Goal: Information Seeking & Learning: Learn about a topic

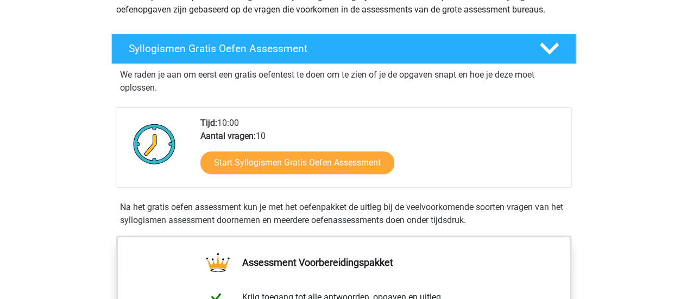
scroll to position [154, 0]
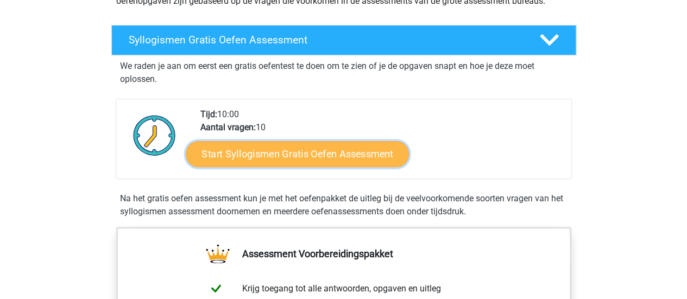
click at [258, 156] on link "Start Syllogismen Gratis Oefen Assessment" at bounding box center [297, 154] width 223 height 26
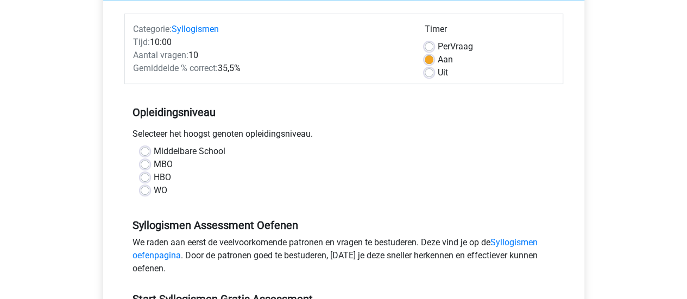
scroll to position [148, 0]
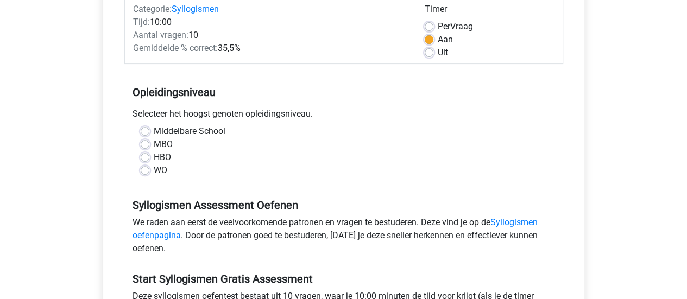
click at [156, 169] on label "WO" at bounding box center [161, 170] width 14 height 13
click at [149, 169] on input "WO" at bounding box center [145, 169] width 9 height 11
radio input "true"
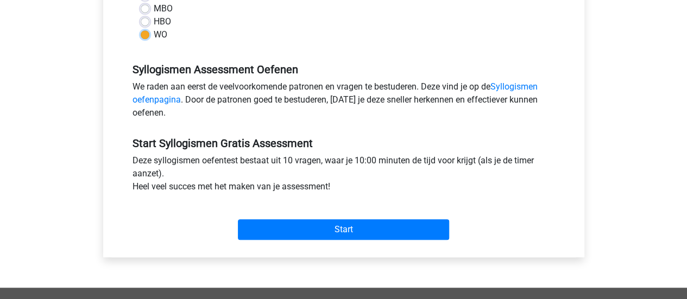
scroll to position [285, 0]
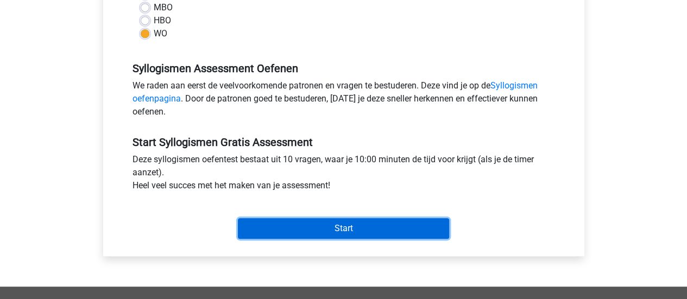
click at [312, 223] on input "Start" at bounding box center [343, 228] width 211 height 21
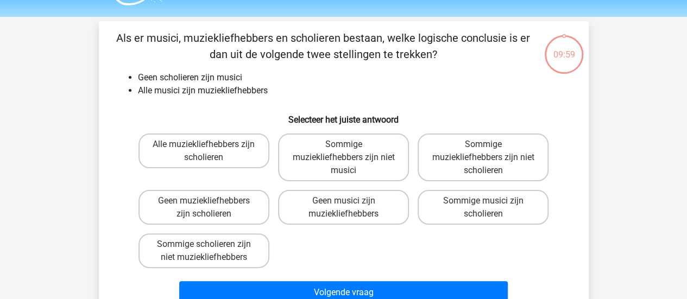
scroll to position [30, 0]
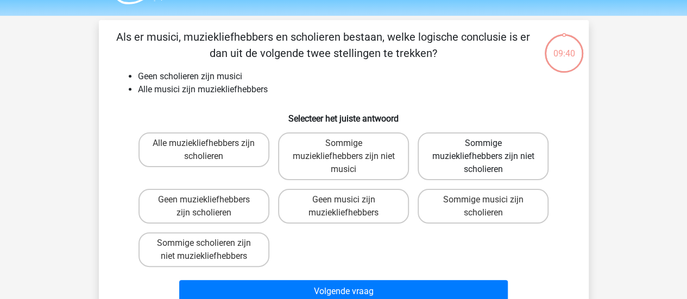
click at [479, 177] on label "Sommige muziekliefhebbers zijn niet scholieren" at bounding box center [483, 157] width 131 height 48
click at [484, 150] on input "Sommige muziekliefhebbers zijn niet scholieren" at bounding box center [487, 146] width 7 height 7
radio input "true"
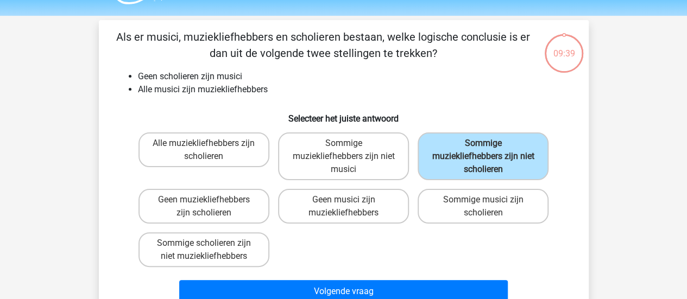
scroll to position [65, 0]
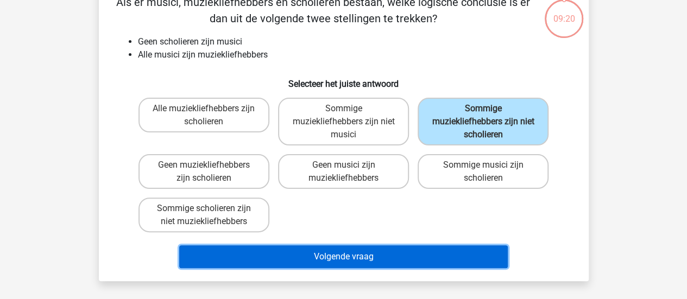
click at [345, 256] on button "Volgende vraag" at bounding box center [343, 257] width 329 height 23
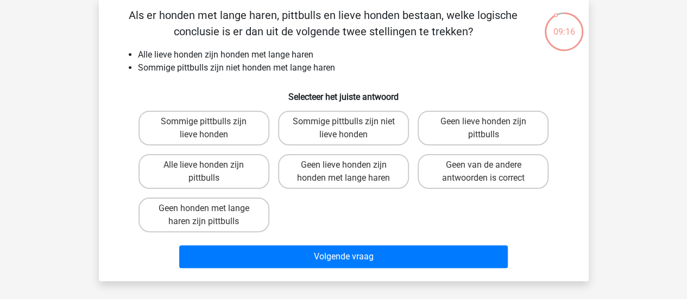
scroll to position [50, 0]
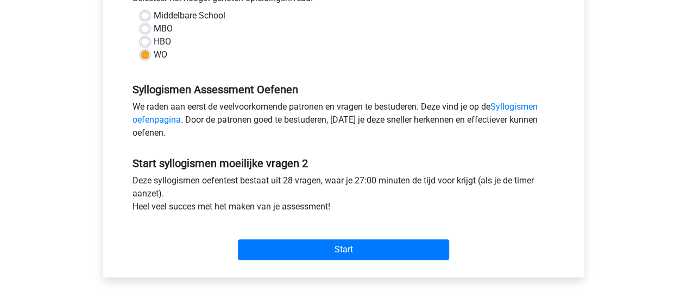
scroll to position [264, 0]
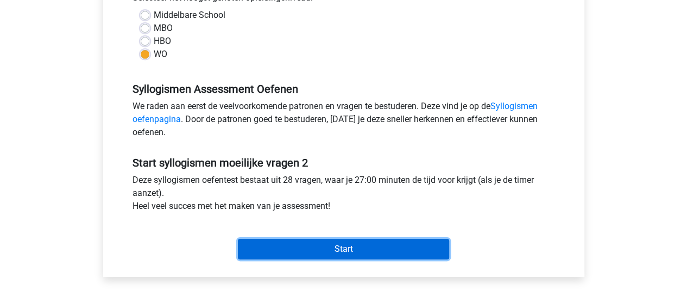
click at [302, 245] on input "Start" at bounding box center [343, 249] width 211 height 21
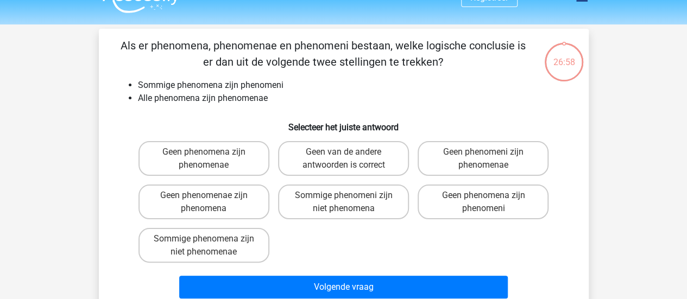
scroll to position [22, 0]
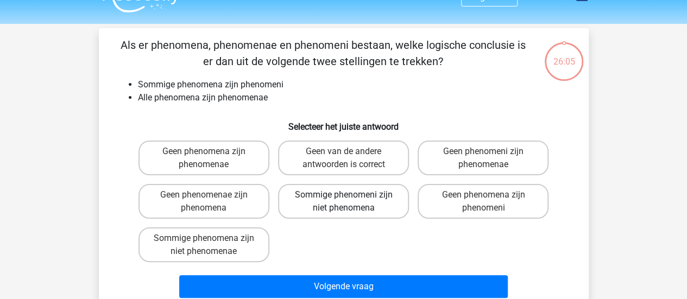
click at [360, 195] on label "Sommige phenomeni zijn niet phenomena" at bounding box center [343, 201] width 131 height 35
click at [350, 195] on input "Sommige phenomeni zijn niet phenomena" at bounding box center [346, 198] width 7 height 7
radio input "true"
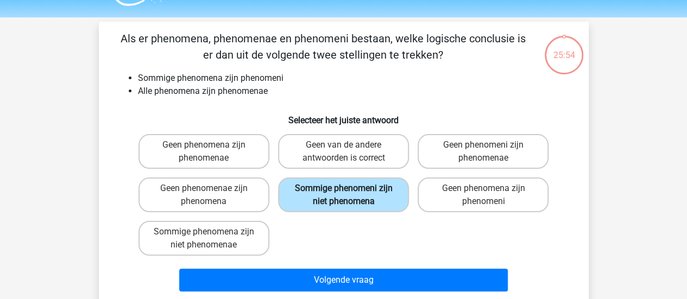
scroll to position [30, 0]
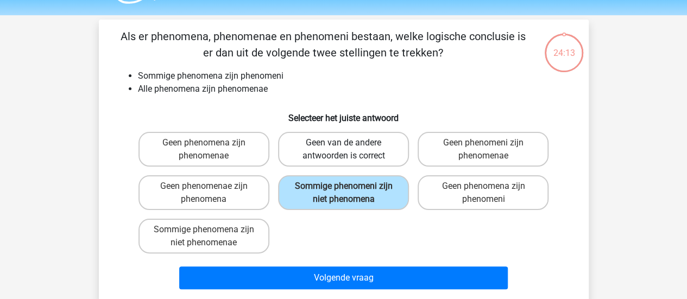
click at [354, 158] on label "Geen van de andere antwoorden is correct" at bounding box center [343, 149] width 131 height 35
click at [350, 150] on input "Geen van de andere antwoorden is correct" at bounding box center [346, 146] width 7 height 7
radio input "true"
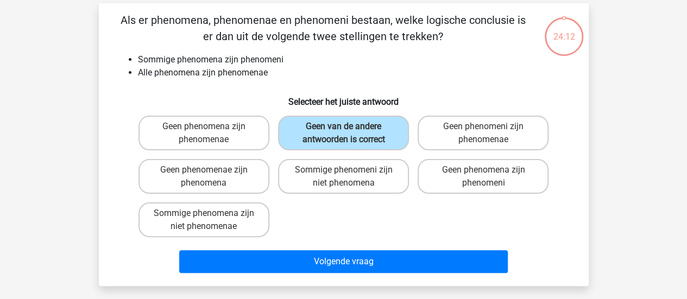
scroll to position [47, 0]
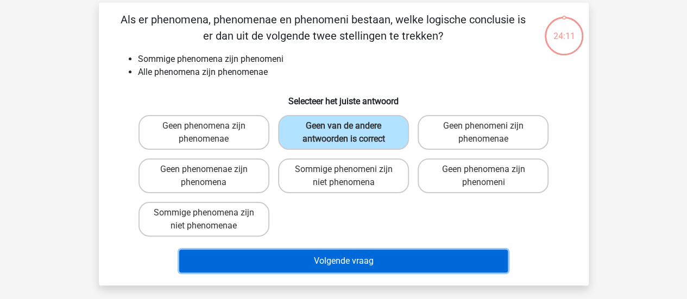
click at [375, 255] on button "Volgende vraag" at bounding box center [343, 261] width 329 height 23
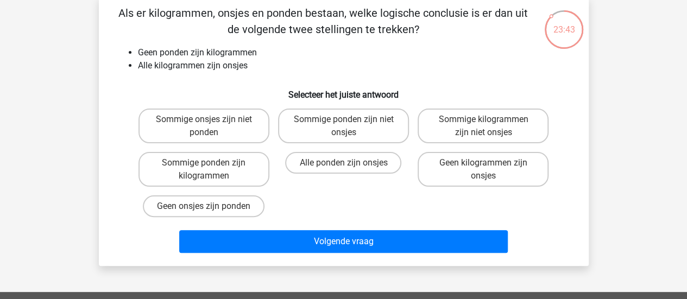
scroll to position [38, 0]
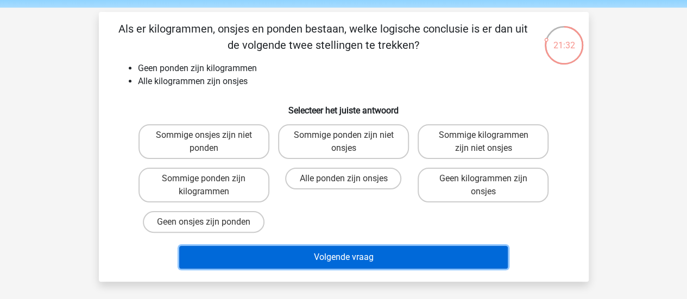
click at [393, 252] on button "Volgende vraag" at bounding box center [343, 257] width 329 height 23
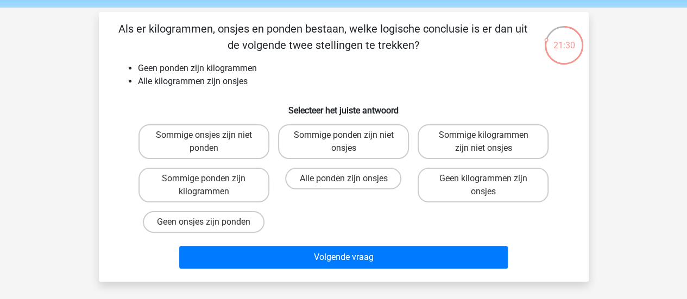
click at [637, 131] on div "Registreer Nederlands English" at bounding box center [343, 278] width 687 height 633
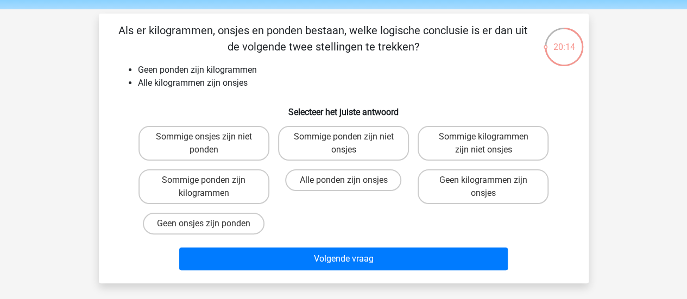
scroll to position [36, 0]
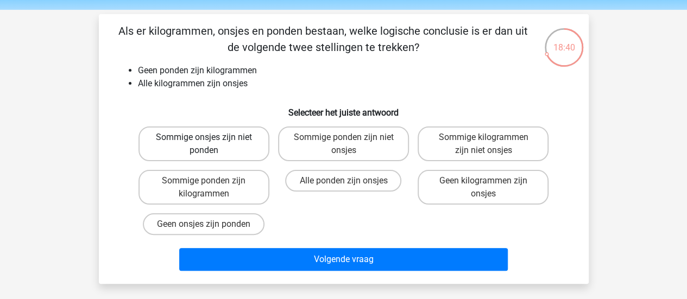
click at [198, 143] on label "Sommige onsjes zijn niet ponden" at bounding box center [204, 144] width 131 height 35
click at [204, 143] on input "Sommige onsjes zijn niet ponden" at bounding box center [207, 140] width 7 height 7
radio input "true"
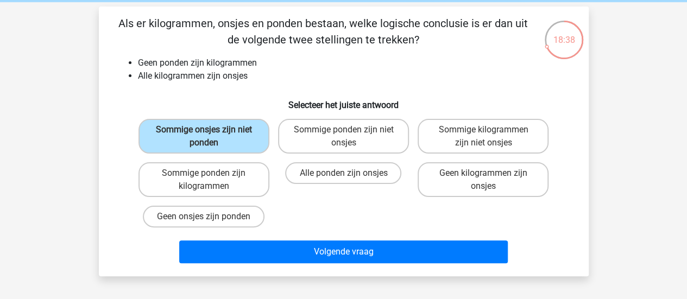
scroll to position [44, 0]
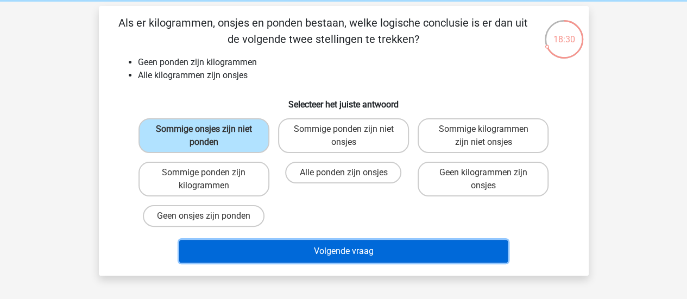
click at [344, 247] on button "Volgende vraag" at bounding box center [343, 251] width 329 height 23
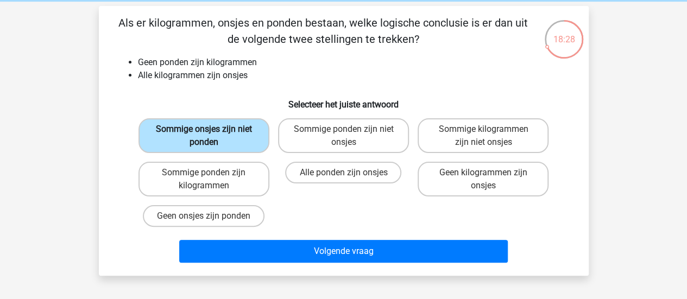
click at [217, 128] on label "Sommige onsjes zijn niet ponden" at bounding box center [204, 135] width 131 height 35
click at [211, 129] on input "Sommige onsjes zijn niet ponden" at bounding box center [207, 132] width 7 height 7
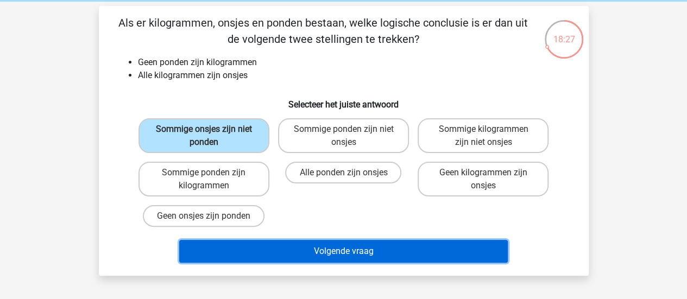
click at [355, 250] on button "Volgende vraag" at bounding box center [343, 251] width 329 height 23
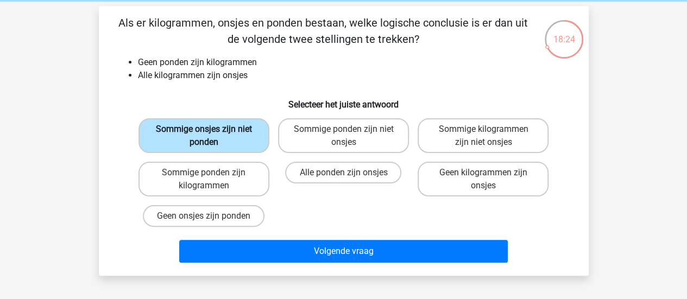
click at [211, 125] on label "Sommige onsjes zijn niet ponden" at bounding box center [204, 135] width 131 height 35
click at [211, 129] on input "Sommige onsjes zijn niet ponden" at bounding box center [207, 132] width 7 height 7
click at [211, 125] on label "Sommige onsjes zijn niet ponden" at bounding box center [204, 135] width 131 height 35
click at [211, 129] on input "Sommige onsjes zijn niet ponden" at bounding box center [207, 132] width 7 height 7
click at [294, 129] on label "Sommige ponden zijn niet onsjes" at bounding box center [343, 135] width 131 height 35
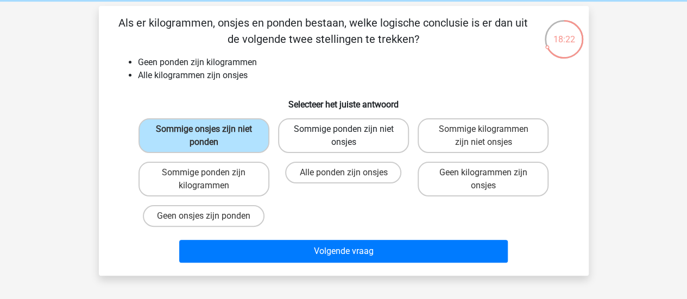
click at [343, 129] on input "Sommige ponden zijn niet onsjes" at bounding box center [346, 132] width 7 height 7
radio input "true"
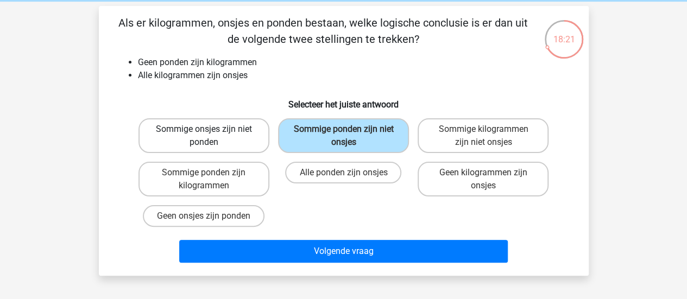
click at [218, 127] on label "Sommige onsjes zijn niet ponden" at bounding box center [204, 135] width 131 height 35
click at [211, 129] on input "Sommige onsjes zijn niet ponden" at bounding box center [207, 132] width 7 height 7
radio input "true"
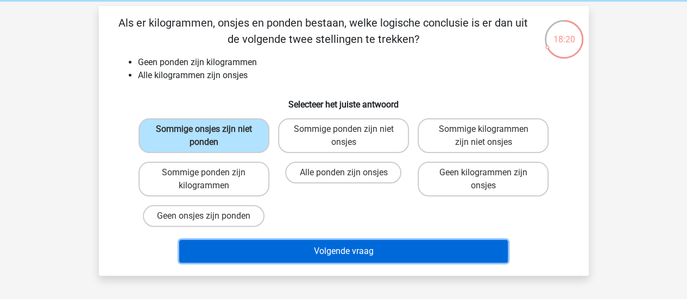
click at [256, 242] on button "Volgende vraag" at bounding box center [343, 251] width 329 height 23
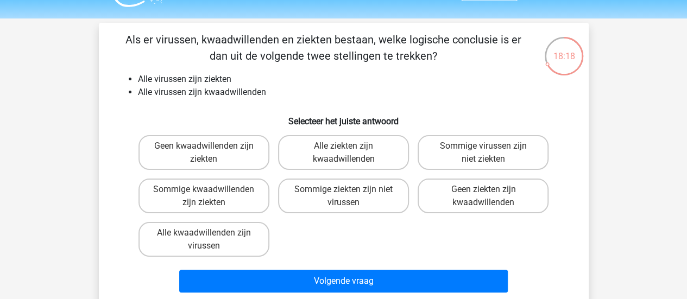
scroll to position [42, 0]
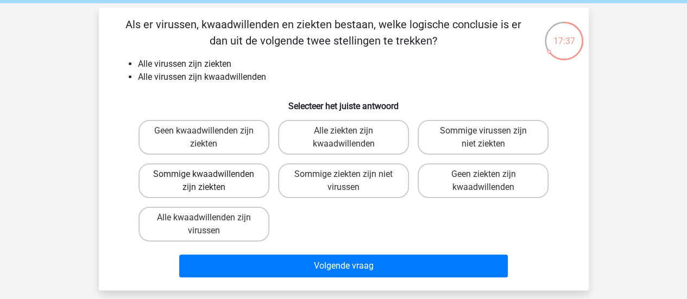
click at [224, 179] on label "Sommige kwaadwillenden zijn ziekten" at bounding box center [204, 181] width 131 height 35
click at [211, 179] on input "Sommige kwaadwillenden zijn ziekten" at bounding box center [207, 177] width 7 height 7
radio input "true"
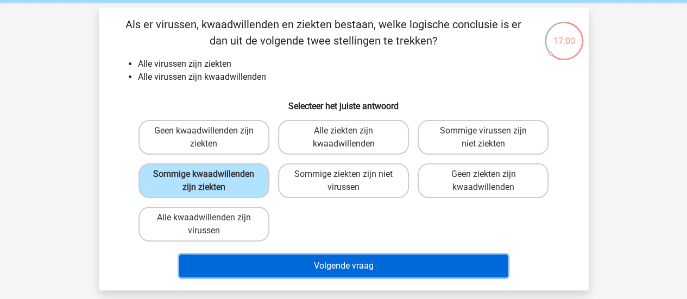
click at [299, 265] on button "Volgende vraag" at bounding box center [343, 266] width 329 height 23
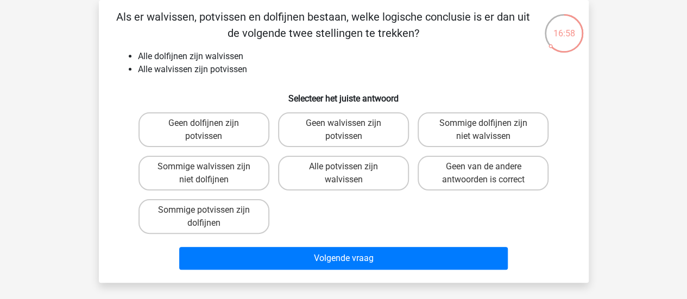
scroll to position [66, 0]
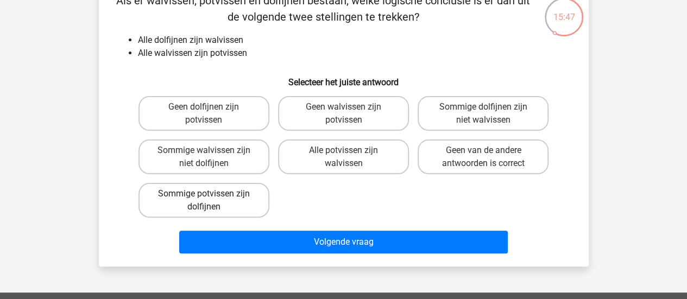
click at [213, 194] on label "Sommige potvissen zijn dolfijnen" at bounding box center [204, 200] width 131 height 35
click at [211, 194] on input "Sommige potvissen zijn dolfijnen" at bounding box center [207, 197] width 7 height 7
radio input "true"
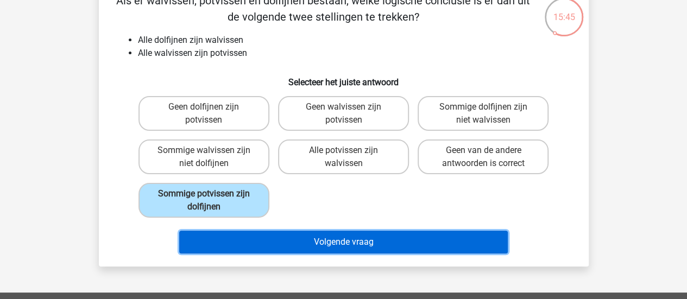
click at [251, 253] on button "Volgende vraag" at bounding box center [343, 242] width 329 height 23
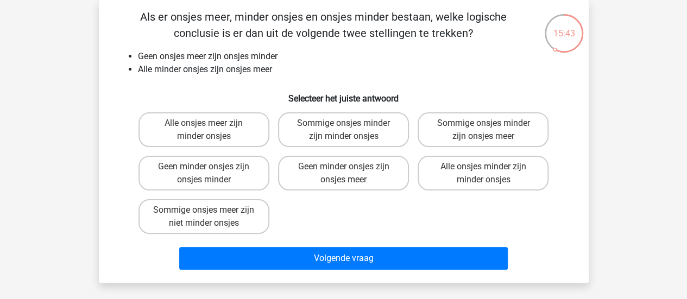
scroll to position [52, 0]
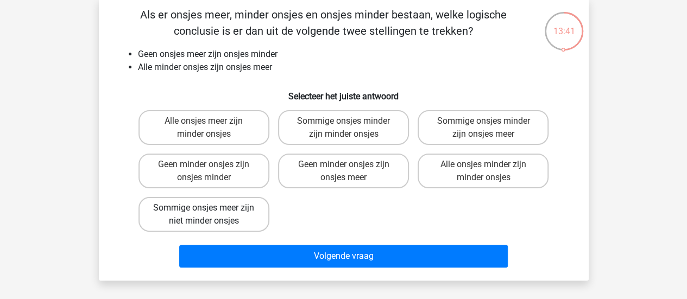
click at [251, 218] on label "Sommige onsjes meer zijn niet minder onsjes" at bounding box center [204, 214] width 131 height 35
click at [211, 215] on input "Sommige onsjes meer zijn niet minder onsjes" at bounding box center [207, 211] width 7 height 7
radio input "true"
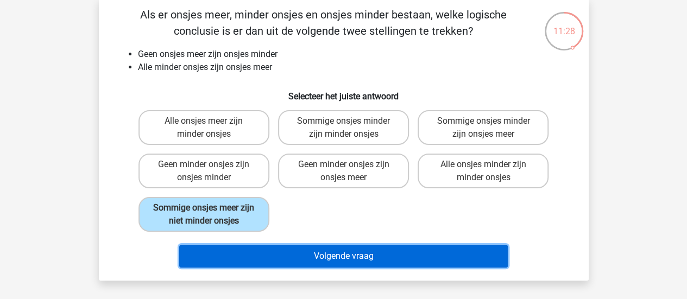
click at [312, 256] on button "Volgende vraag" at bounding box center [343, 256] width 329 height 23
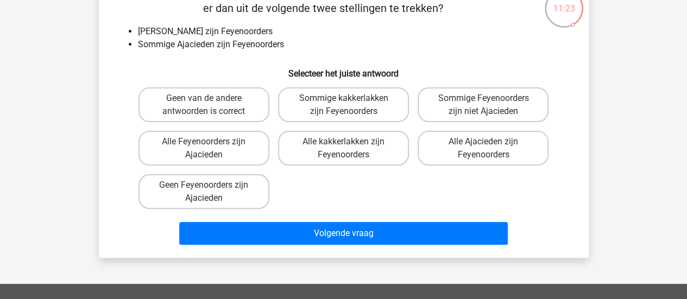
scroll to position [60, 0]
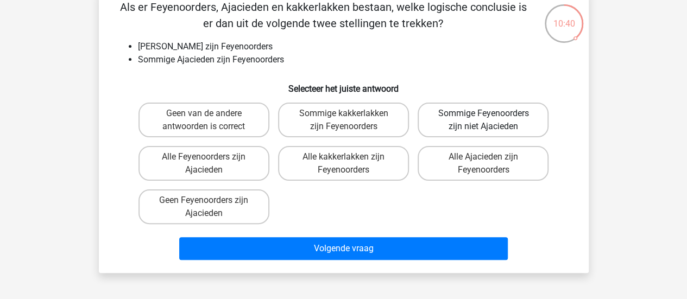
click at [484, 111] on label "Sommige Feyenoorders zijn niet Ajacieden" at bounding box center [483, 120] width 131 height 35
click at [484, 114] on input "Sommige Feyenoorders zijn niet Ajacieden" at bounding box center [487, 117] width 7 height 7
radio input "true"
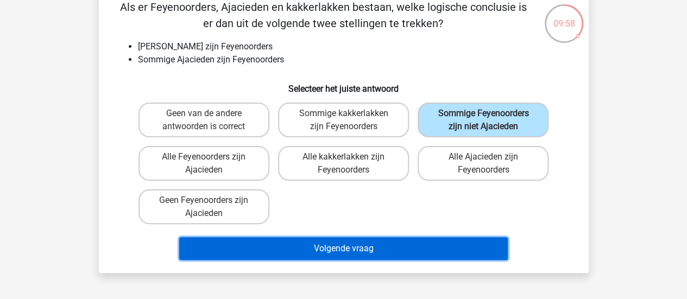
click at [309, 249] on button "Volgende vraag" at bounding box center [343, 248] width 329 height 23
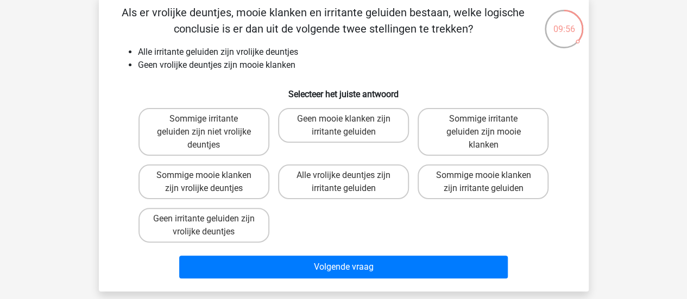
scroll to position [55, 0]
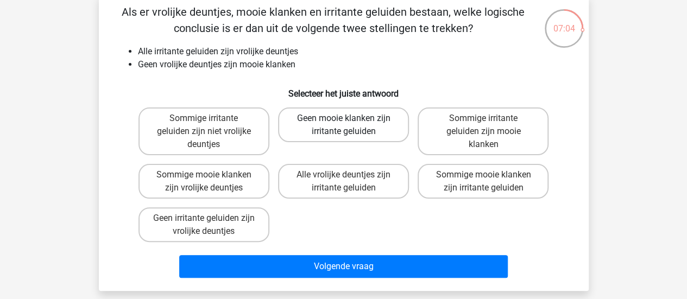
click at [314, 123] on label "Geen mooie klanken zijn irritante geluiden" at bounding box center [343, 125] width 131 height 35
click at [343, 123] on input "Geen mooie klanken zijn irritante geluiden" at bounding box center [346, 121] width 7 height 7
radio input "true"
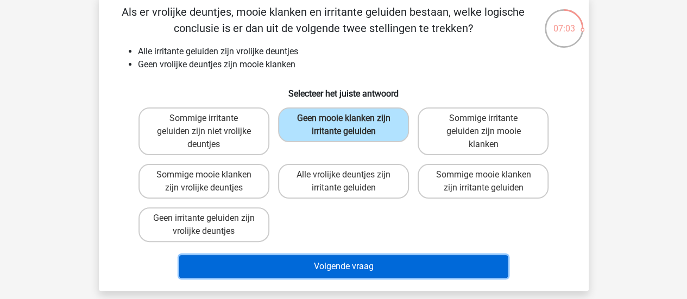
click at [302, 265] on button "Volgende vraag" at bounding box center [343, 266] width 329 height 23
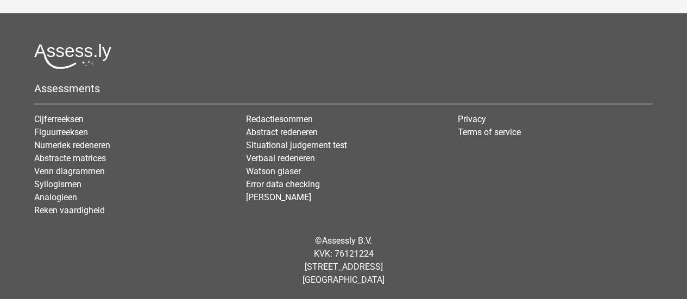
scroll to position [0, 0]
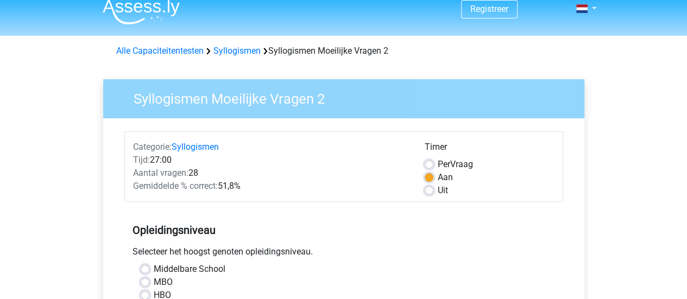
scroll to position [2, 0]
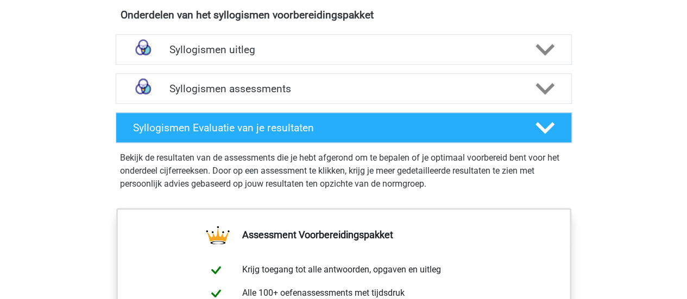
scroll to position [631, 0]
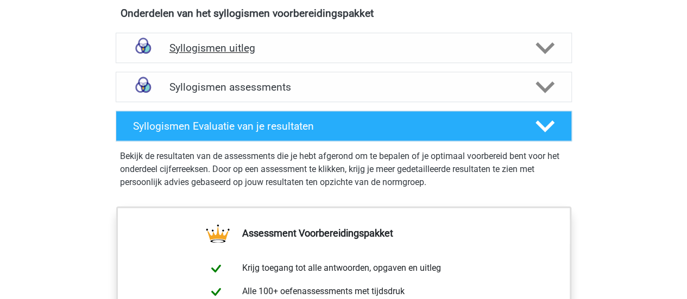
click at [415, 42] on h4 "Syllogismen uitleg" at bounding box center [344, 48] width 349 height 12
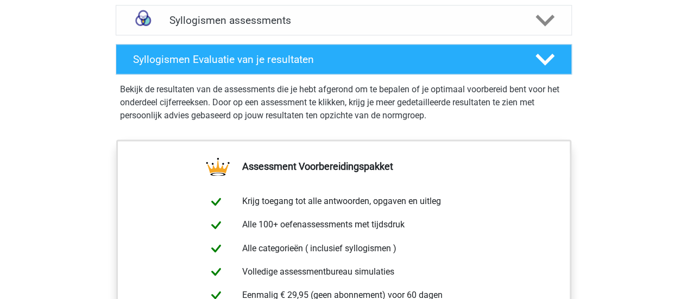
scroll to position [674, 0]
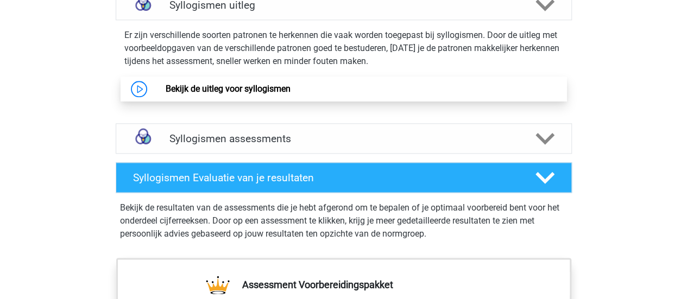
click at [185, 88] on link "Bekijk de uitleg voor syllogismen" at bounding box center [228, 89] width 125 height 10
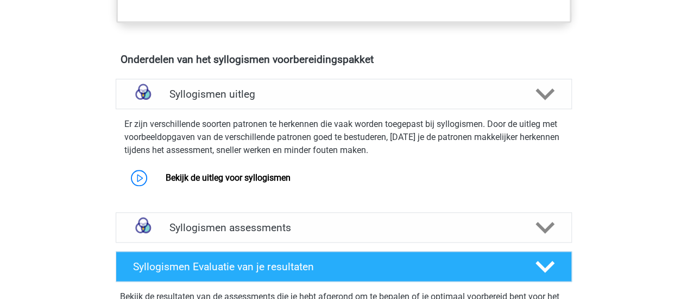
scroll to position [582, 0]
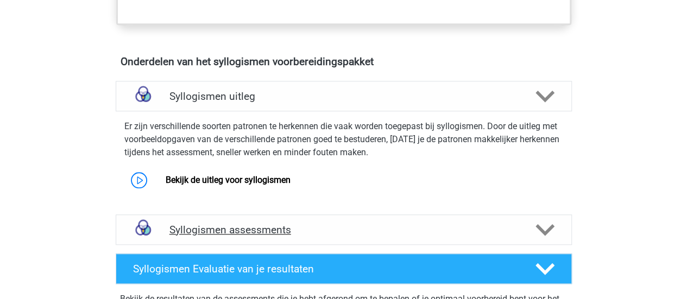
click at [273, 232] on h4 "Syllogismen assessments" at bounding box center [344, 230] width 349 height 12
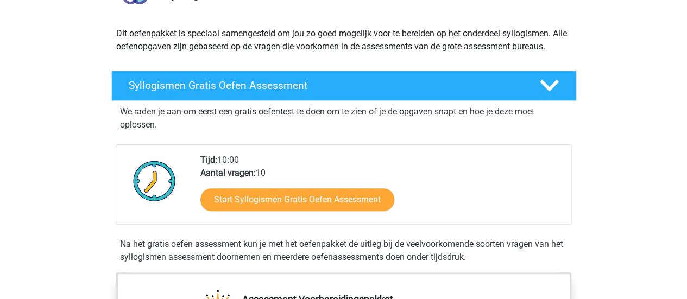
scroll to position [118, 0]
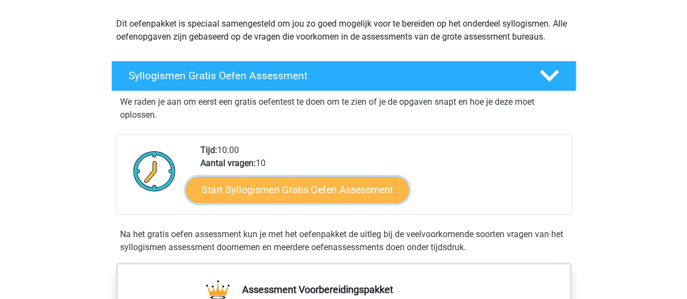
click at [302, 197] on link "Start Syllogismen Gratis Oefen Assessment" at bounding box center [297, 190] width 223 height 26
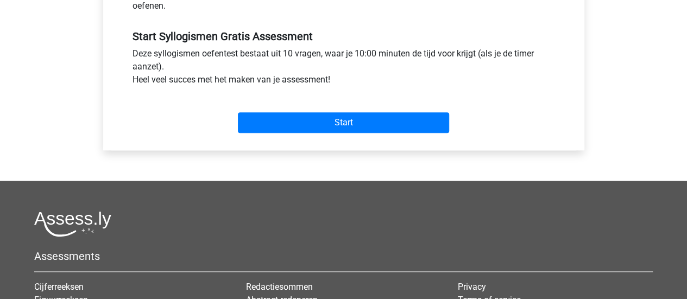
scroll to position [308, 0]
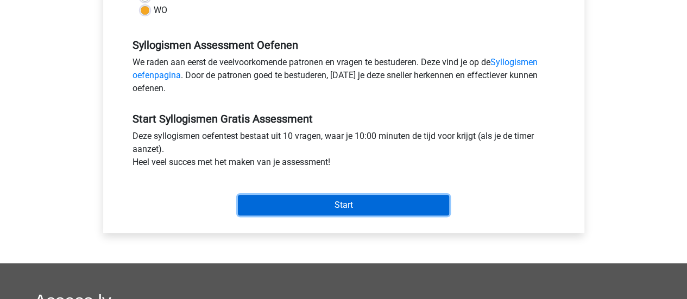
click at [326, 207] on input "Start" at bounding box center [343, 205] width 211 height 21
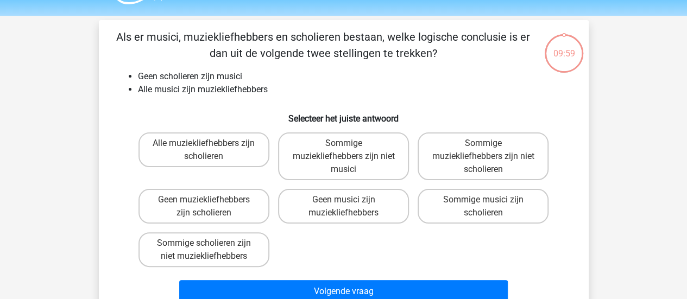
scroll to position [36, 0]
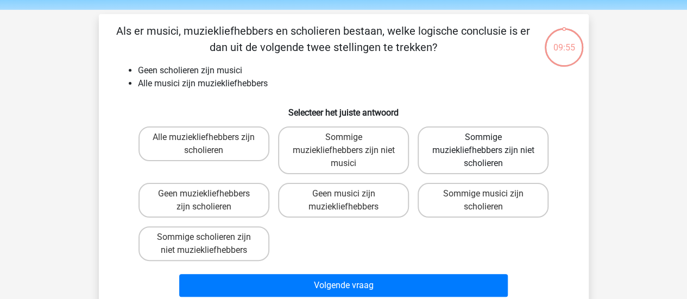
click at [502, 141] on label "Sommige muziekliefhebbers zijn niet scholieren" at bounding box center [483, 151] width 131 height 48
click at [491, 141] on input "Sommige muziekliefhebbers zijn niet scholieren" at bounding box center [487, 140] width 7 height 7
radio input "true"
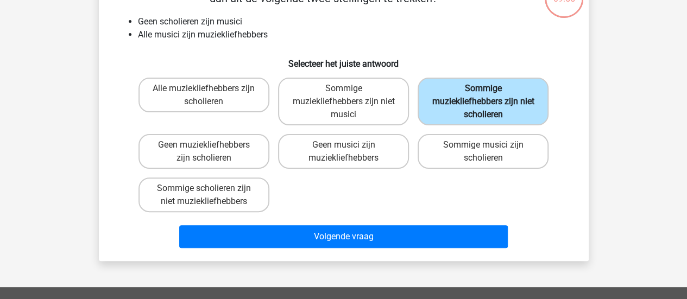
scroll to position [86, 0]
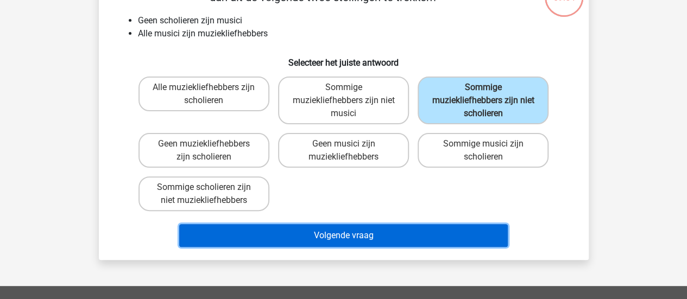
click at [360, 230] on button "Volgende vraag" at bounding box center [343, 235] width 329 height 23
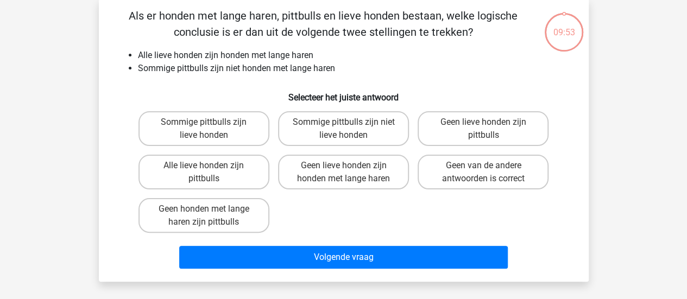
scroll to position [50, 0]
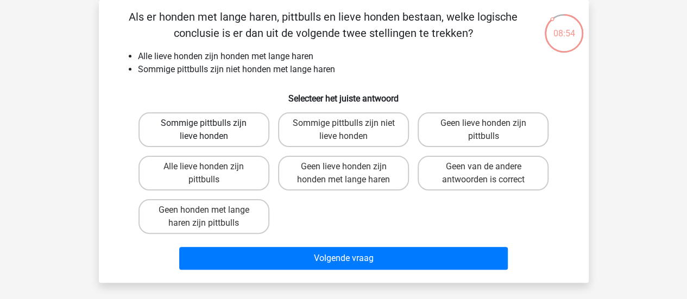
click at [209, 131] on label "Sommige pittbulls zijn lieve honden" at bounding box center [204, 129] width 131 height 35
click at [209, 130] on input "Sommige pittbulls zijn lieve honden" at bounding box center [207, 126] width 7 height 7
radio input "true"
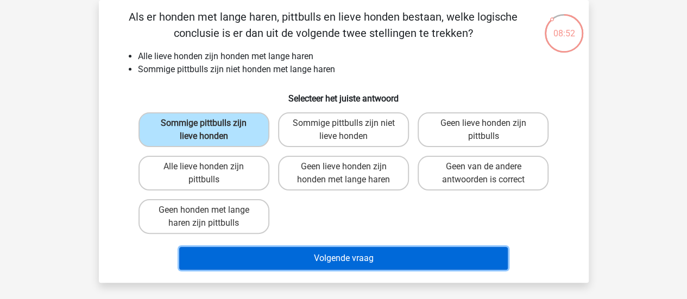
click at [262, 250] on button "Volgende vraag" at bounding box center [343, 258] width 329 height 23
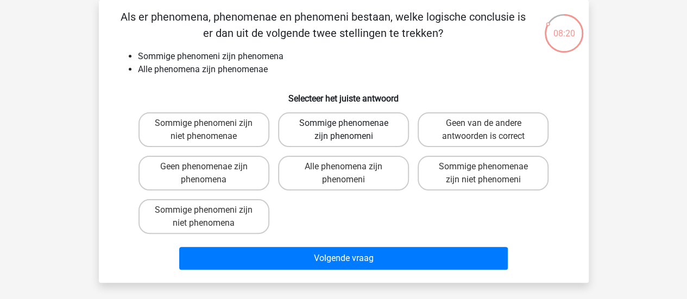
click at [342, 122] on label "Sommige phenomenae zijn phenomeni" at bounding box center [343, 129] width 131 height 35
click at [343, 123] on input "Sommige phenomenae zijn phenomeni" at bounding box center [346, 126] width 7 height 7
radio input "true"
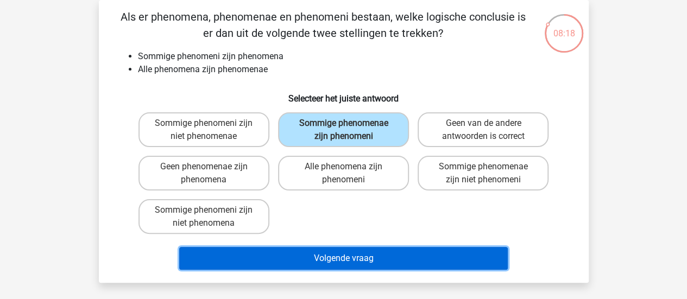
click at [313, 253] on button "Volgende vraag" at bounding box center [343, 258] width 329 height 23
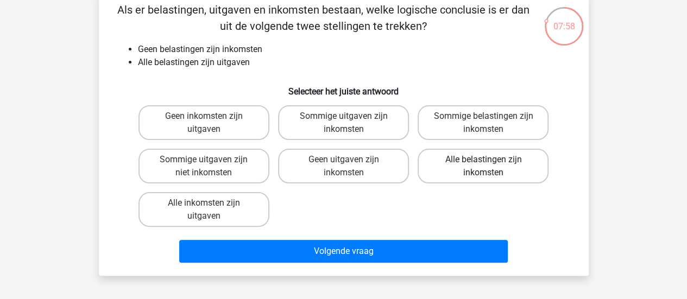
scroll to position [65, 0]
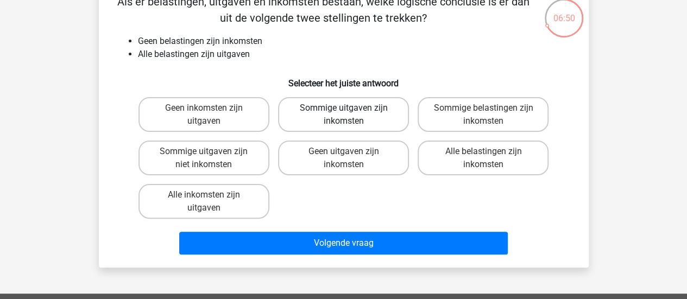
click at [331, 118] on label "Sommige uitgaven zijn inkomsten" at bounding box center [343, 114] width 131 height 35
click at [343, 115] on input "Sommige uitgaven zijn inkomsten" at bounding box center [346, 111] width 7 height 7
radio input "true"
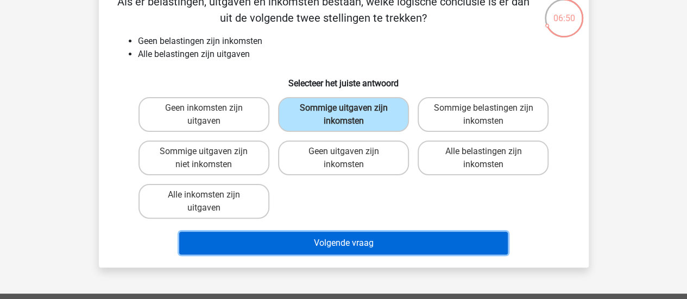
click at [319, 252] on button "Volgende vraag" at bounding box center [343, 243] width 329 height 23
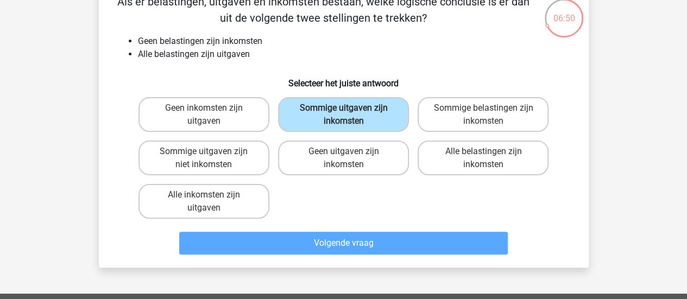
scroll to position [50, 0]
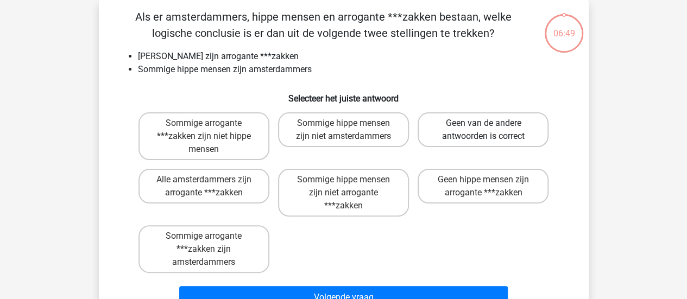
click at [491, 117] on label "Geen van de andere antwoorden is correct" at bounding box center [483, 129] width 131 height 35
click at [491, 123] on input "Geen van de andere antwoorden is correct" at bounding box center [487, 126] width 7 height 7
radio input "true"
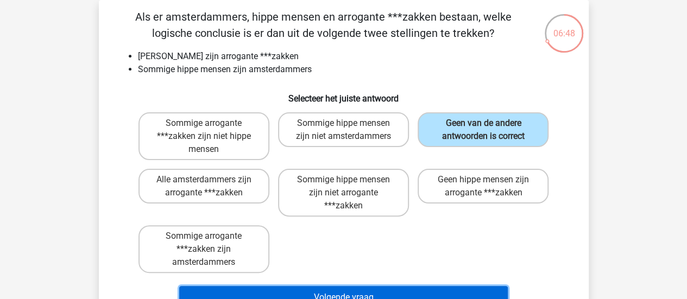
click at [367, 294] on button "Volgende vraag" at bounding box center [343, 297] width 329 height 23
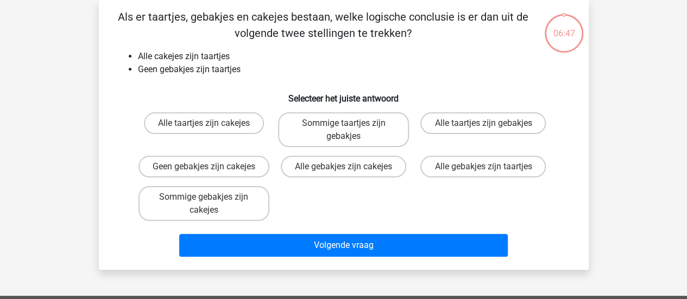
click at [229, 182] on div "Geen gebakjes zijn cakejes" at bounding box center [204, 167] width 140 height 30
click at [229, 202] on label "Sommige gebakjes zijn cakejes" at bounding box center [204, 203] width 131 height 35
click at [211, 202] on input "Sommige gebakjes zijn cakejes" at bounding box center [207, 200] width 7 height 7
radio input "true"
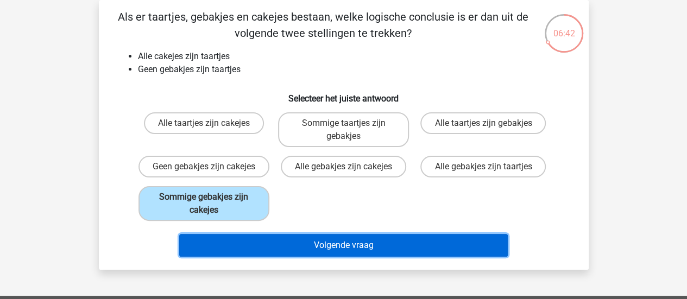
click at [246, 247] on button "Volgende vraag" at bounding box center [343, 245] width 329 height 23
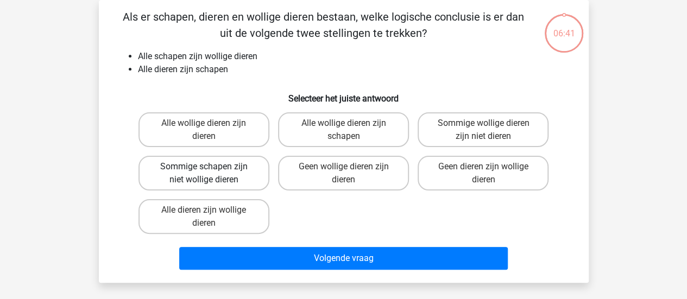
click at [214, 175] on label "Sommige schapen zijn niet wollige dieren" at bounding box center [204, 173] width 131 height 35
click at [211, 174] on input "Sommige schapen zijn niet wollige dieren" at bounding box center [207, 170] width 7 height 7
radio input "true"
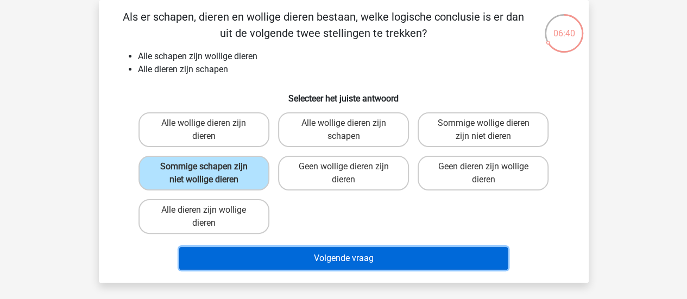
click at [253, 251] on button "Volgende vraag" at bounding box center [343, 258] width 329 height 23
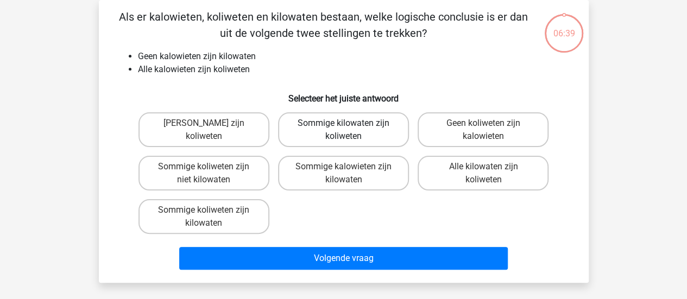
click at [349, 131] on label "Sommige kilowaten zijn koliweten" at bounding box center [343, 129] width 131 height 35
click at [349, 130] on input "Sommige kilowaten zijn koliweten" at bounding box center [346, 126] width 7 height 7
radio input "true"
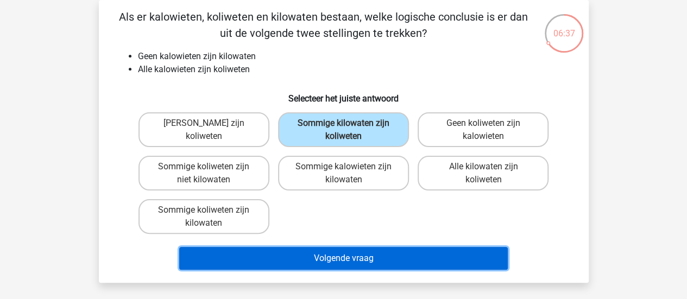
click at [317, 259] on button "Volgende vraag" at bounding box center [343, 258] width 329 height 23
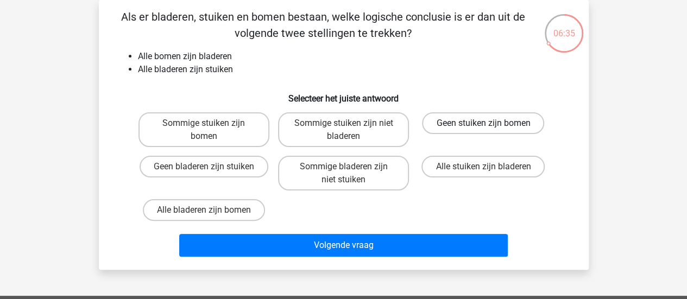
click at [475, 120] on label "Geen stuiken zijn bomen" at bounding box center [483, 123] width 122 height 22
click at [484, 123] on input "Geen stuiken zijn bomen" at bounding box center [487, 126] width 7 height 7
radio input "true"
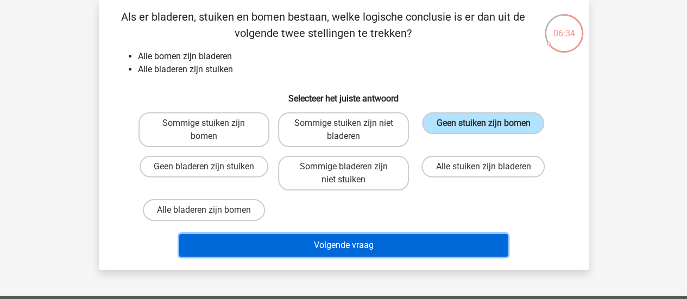
click at [350, 249] on button "Volgende vraag" at bounding box center [343, 245] width 329 height 23
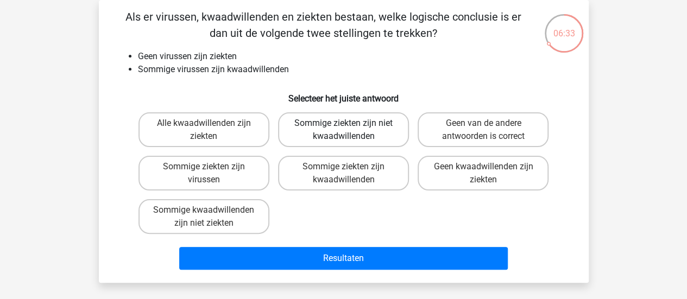
click at [356, 120] on label "Sommige ziekten zijn niet kwaadwillenden" at bounding box center [343, 129] width 131 height 35
click at [350, 123] on input "Sommige ziekten zijn niet kwaadwillenden" at bounding box center [346, 126] width 7 height 7
radio input "true"
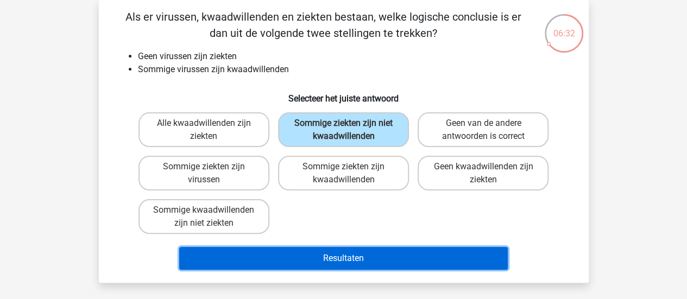
click at [341, 250] on button "Resultaten" at bounding box center [343, 258] width 329 height 23
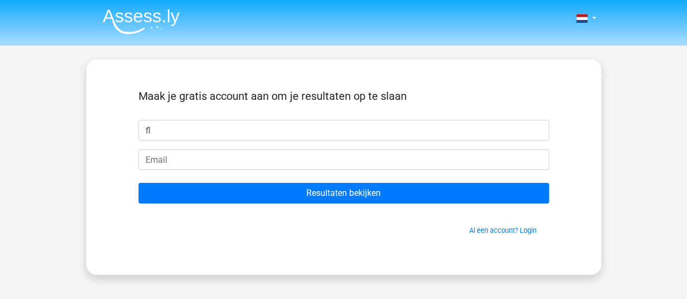
type input "f"
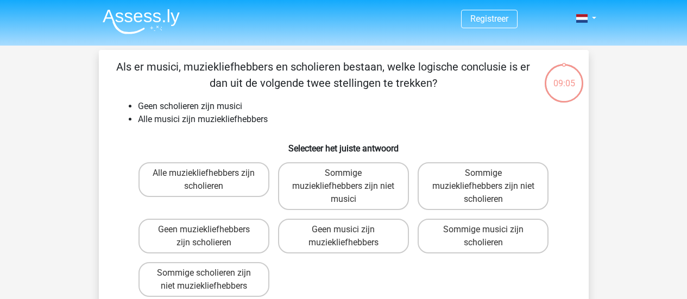
scroll to position [50, 0]
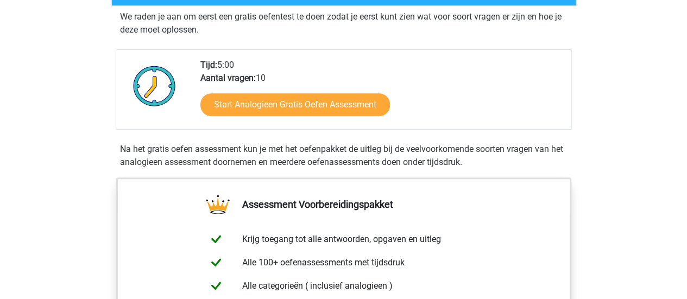
scroll to position [219, 0]
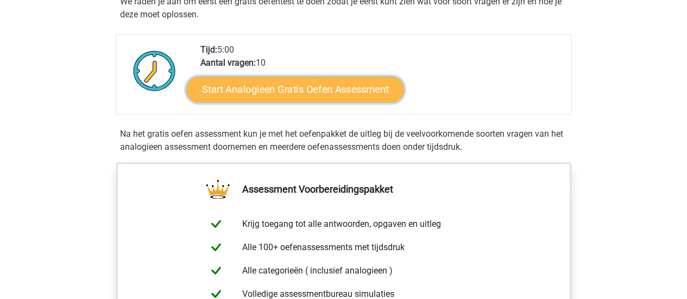
click at [317, 84] on link "Start Analogieen Gratis Oefen Assessment" at bounding box center [295, 89] width 218 height 26
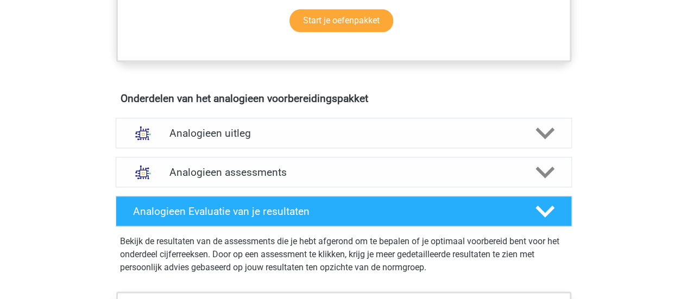
scroll to position [557, 0]
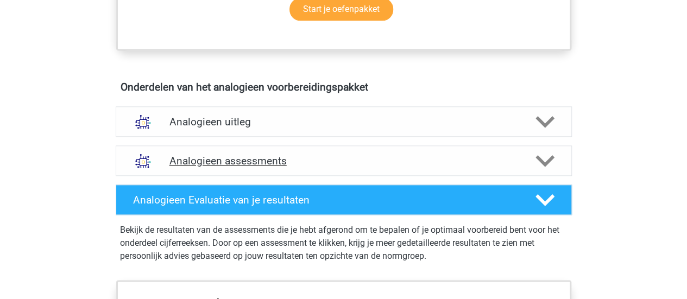
click at [242, 151] on div "Analogieen assessments" at bounding box center [344, 161] width 456 height 30
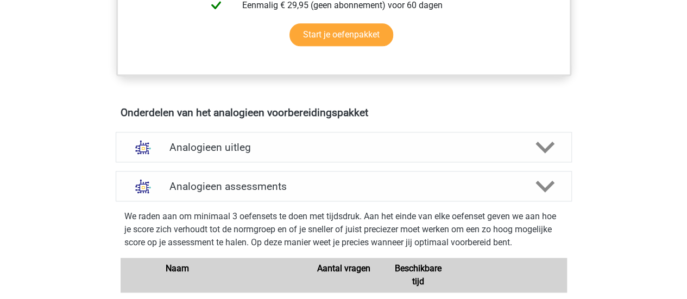
scroll to position [469, 0]
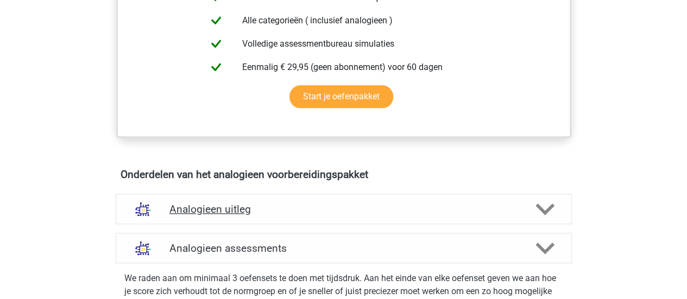
click at [366, 198] on div "Analogieen uitleg" at bounding box center [344, 209] width 456 height 30
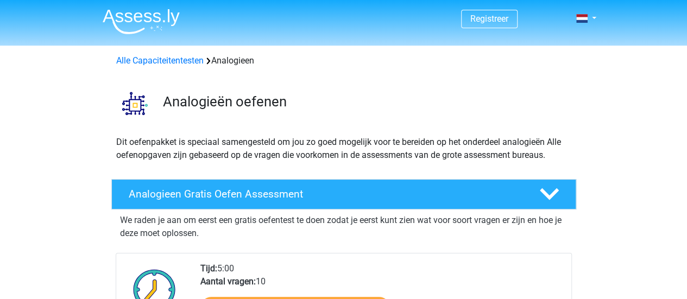
scroll to position [1, 0]
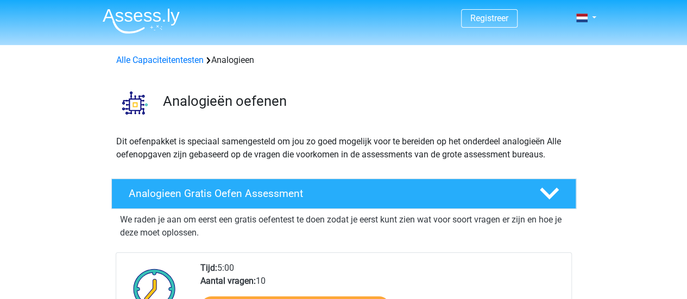
click at [366, 198] on h4 "Analogieen Gratis Oefen Assessment" at bounding box center [325, 193] width 393 height 12
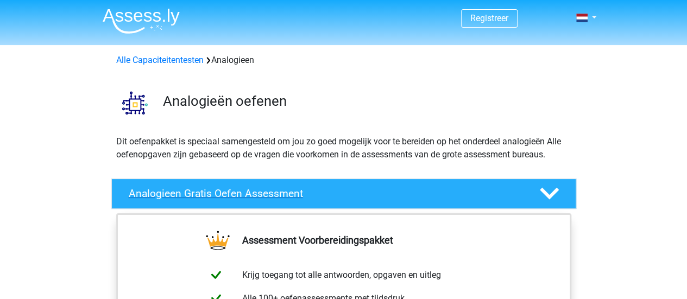
click at [366, 198] on h4 "Analogieen Gratis Oefen Assessment" at bounding box center [325, 193] width 393 height 12
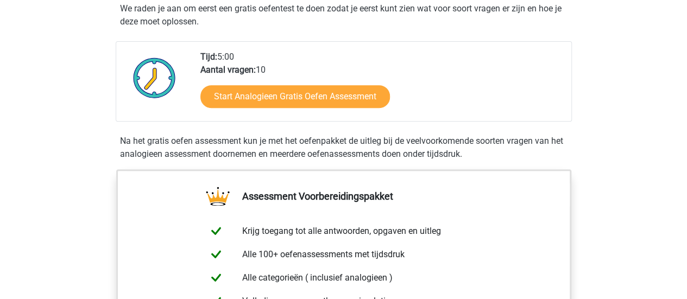
scroll to position [227, 0]
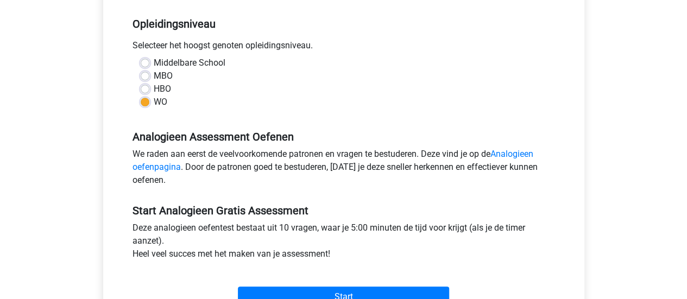
scroll to position [276, 0]
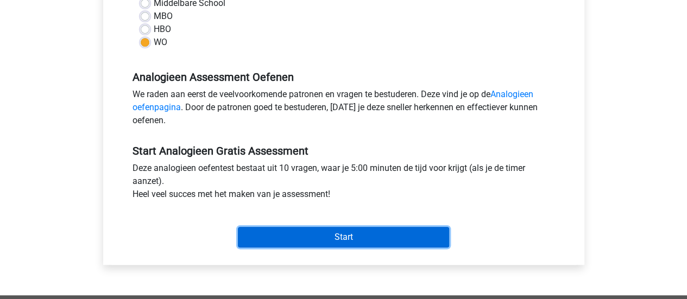
click at [315, 240] on input "Start" at bounding box center [343, 237] width 211 height 21
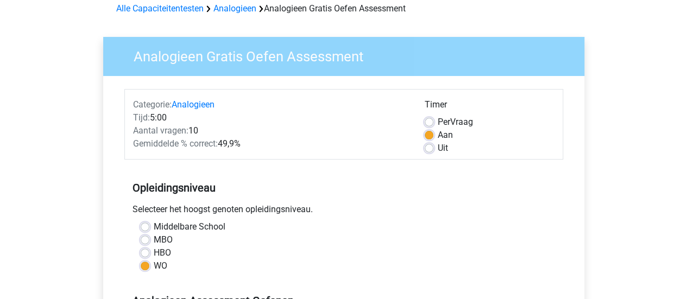
scroll to position [51, 0]
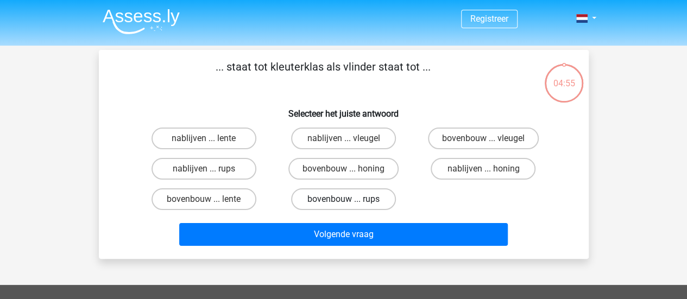
click at [335, 194] on label "bovenbouw ... rups" at bounding box center [343, 200] width 105 height 22
click at [343, 199] on input "bovenbouw ... rups" at bounding box center [346, 202] width 7 height 7
radio input "true"
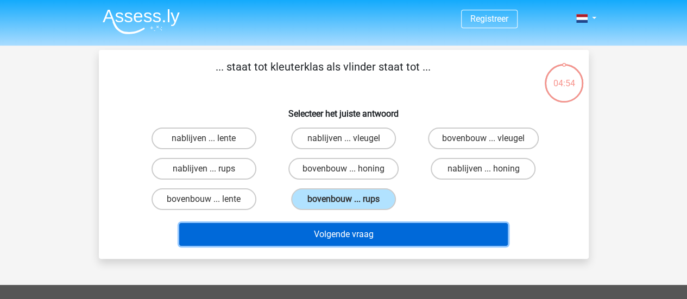
click at [322, 234] on button "Volgende vraag" at bounding box center [343, 234] width 329 height 23
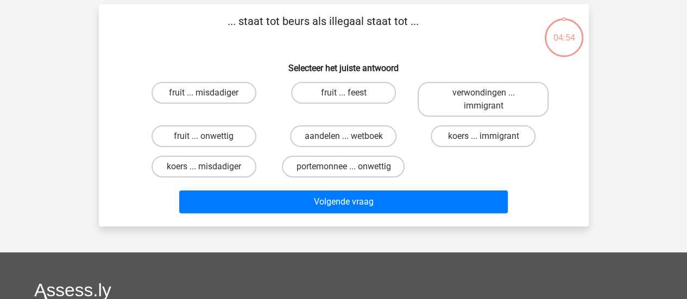
scroll to position [50, 0]
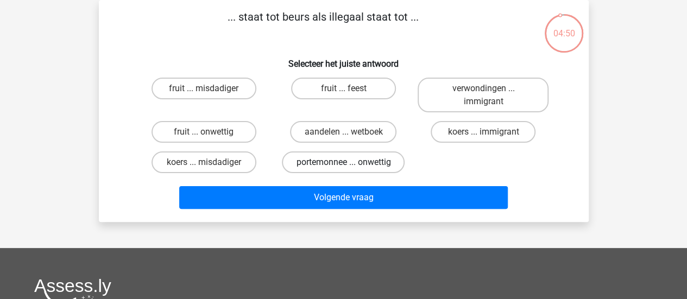
click at [346, 155] on label "portemonnee ... onwettig" at bounding box center [343, 163] width 123 height 22
click at [346, 162] on input "portemonnee ... onwettig" at bounding box center [346, 165] width 7 height 7
radio input "true"
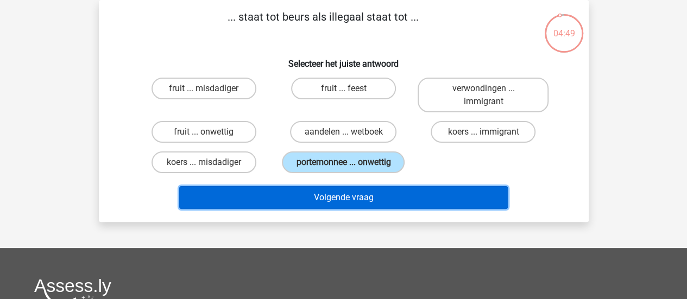
click at [339, 196] on button "Volgende vraag" at bounding box center [343, 197] width 329 height 23
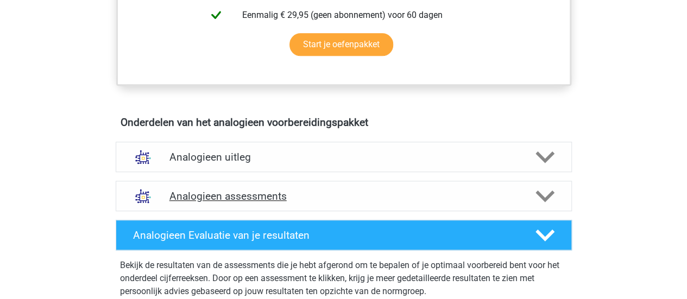
scroll to position [585, 0]
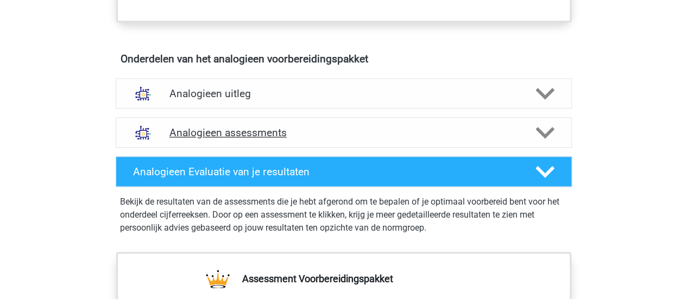
click at [343, 144] on div "Analogieen assessments" at bounding box center [344, 132] width 456 height 30
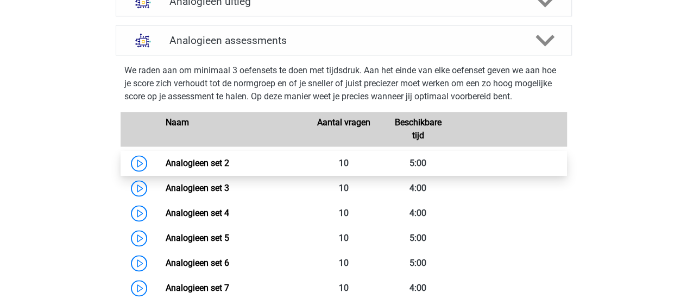
scroll to position [683, 0]
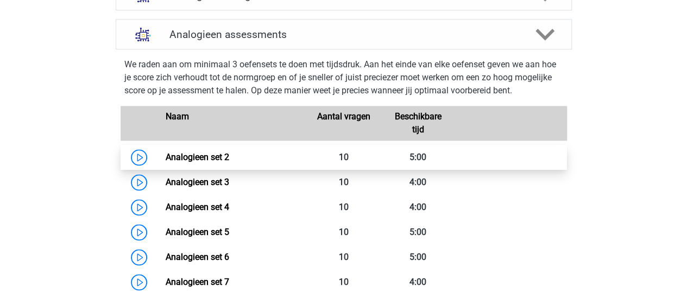
click at [166, 154] on link "Analogieen set 2" at bounding box center [198, 157] width 64 height 10
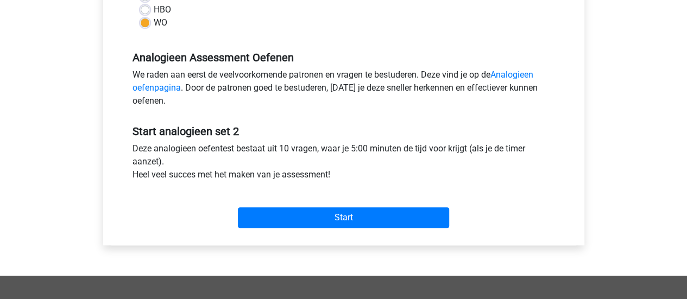
scroll to position [296, 0]
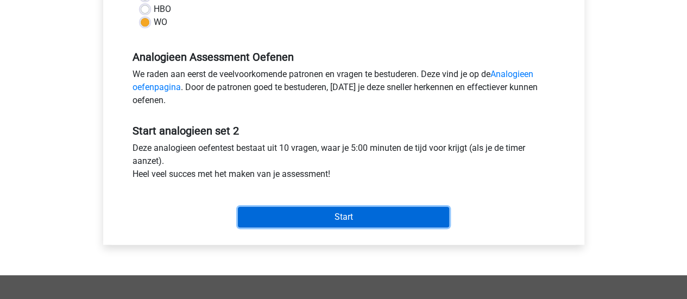
click at [293, 214] on input "Start" at bounding box center [343, 217] width 211 height 21
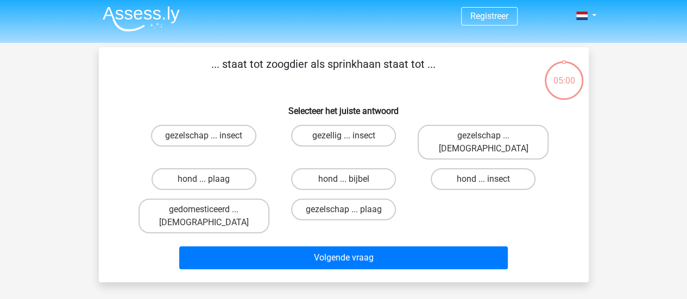
scroll to position [3, 0]
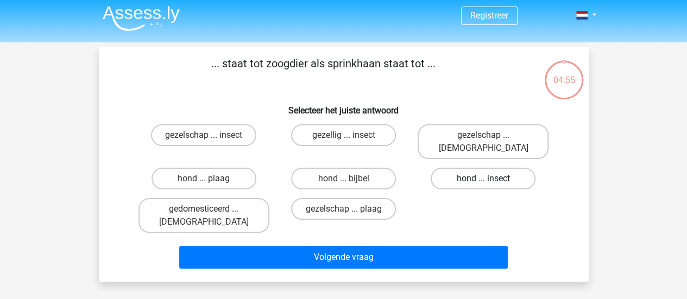
click at [479, 168] on label "hond ... insect" at bounding box center [483, 179] width 105 height 22
click at [484, 179] on input "hond ... insect" at bounding box center [487, 182] width 7 height 7
radio input "true"
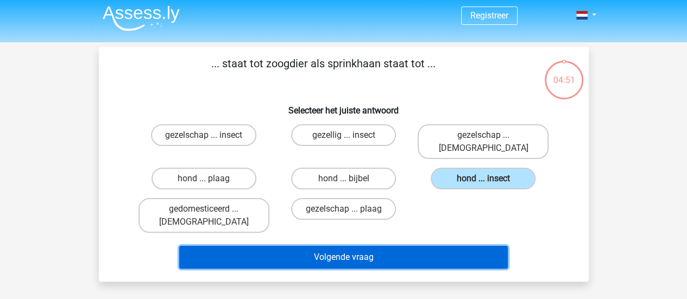
click at [388, 246] on button "Volgende vraag" at bounding box center [343, 257] width 329 height 23
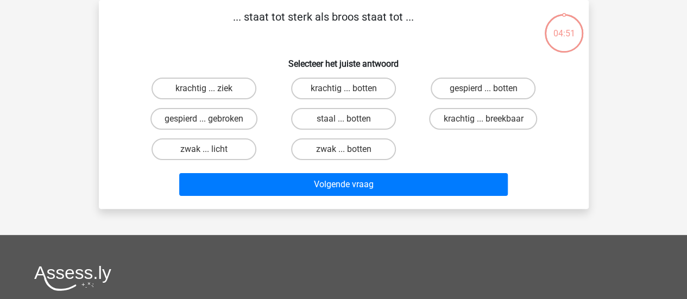
scroll to position [30, 0]
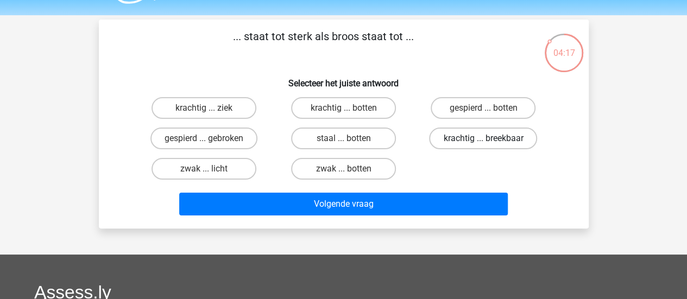
click at [520, 136] on label "krachtig ... breekbaar" at bounding box center [483, 139] width 108 height 22
click at [491, 139] on input "krachtig ... breekbaar" at bounding box center [487, 142] width 7 height 7
radio input "true"
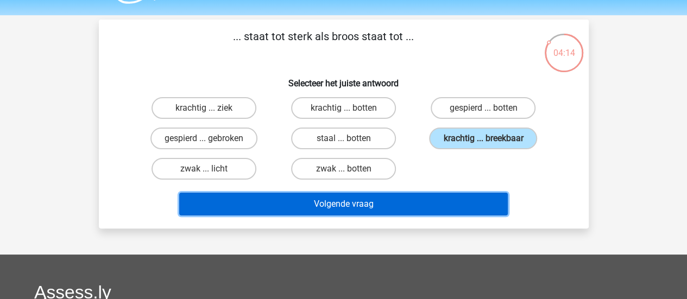
click at [399, 202] on button "Volgende vraag" at bounding box center [343, 204] width 329 height 23
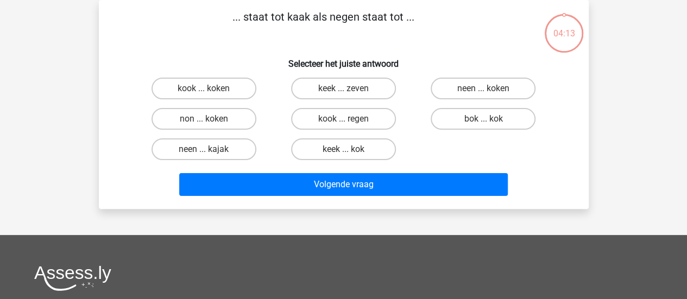
scroll to position [9, 0]
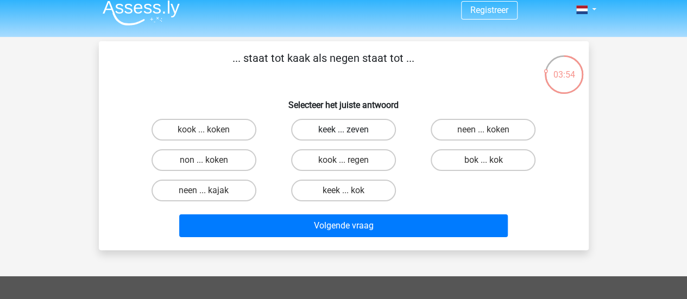
click at [334, 140] on label "keek ... zeven" at bounding box center [343, 130] width 105 height 22
click at [343, 137] on input "keek ... zeven" at bounding box center [346, 133] width 7 height 7
radio input "true"
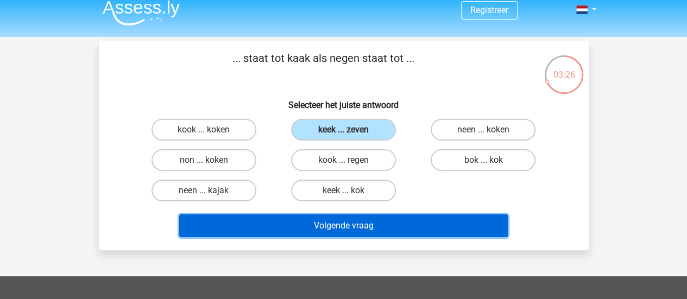
click at [309, 225] on button "Volgende vraag" at bounding box center [343, 226] width 329 height 23
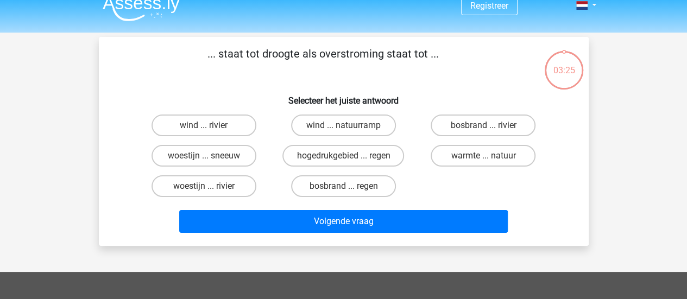
scroll to position [11, 0]
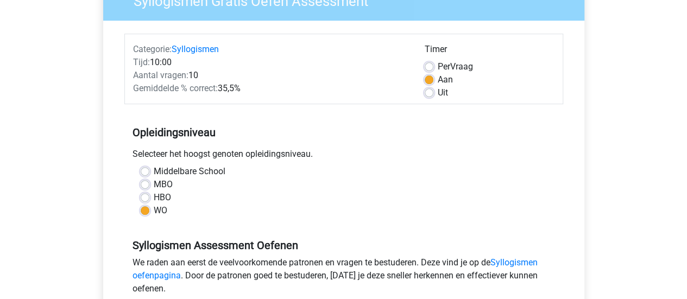
scroll to position [133, 0]
